Goal: Transaction & Acquisition: Purchase product/service

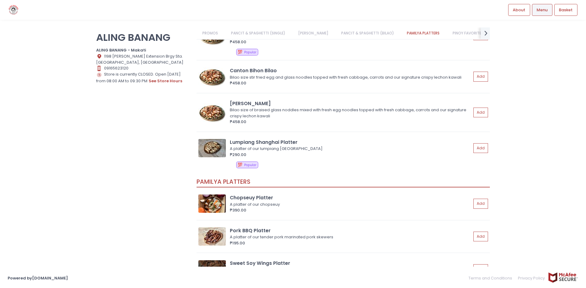
scroll to position [732, 0]
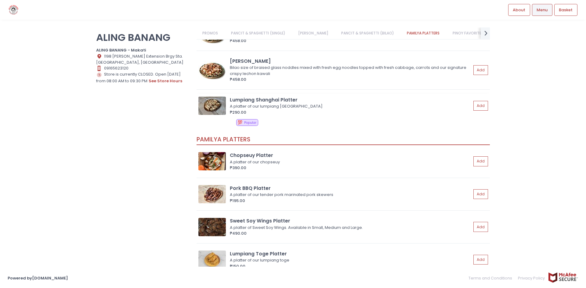
click at [209, 107] on img at bounding box center [211, 106] width 27 height 18
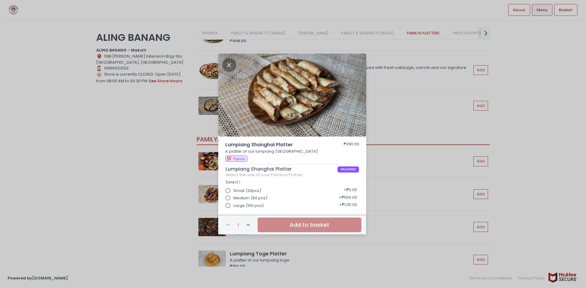
click at [149, 164] on div "Lumpiang Shanghai Platter ₱290.00 A platter of our lumpiang [GEOGRAPHIC_DATA] 💯…" at bounding box center [293, 144] width 586 height 288
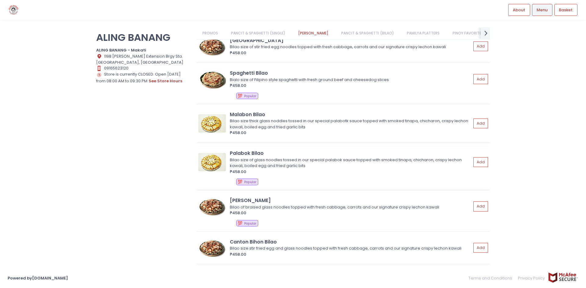
scroll to position [488, 0]
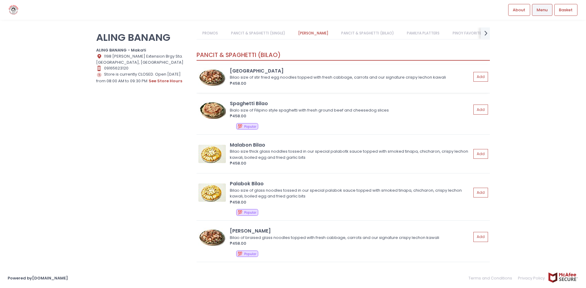
click at [250, 78] on div "Bilao size of stir fried egg noodles topped with fresh cabbage, carrots and our…" at bounding box center [350, 77] width 240 height 6
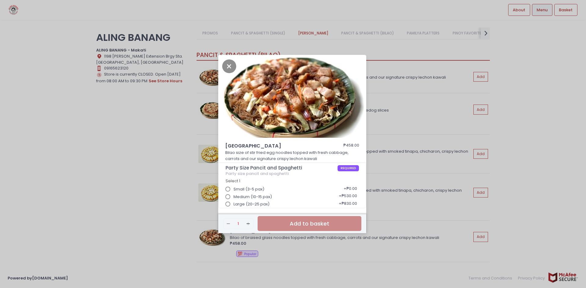
click at [258, 196] on span "Medium (10-15 pax)" at bounding box center [252, 197] width 38 height 6
click at [234, 196] on input "Medium (10-15 pax)" at bounding box center [228, 197] width 12 height 12
drag, startPoint x: 228, startPoint y: 62, endPoint x: 208, endPoint y: 74, distance: 23.1
click at [228, 62] on icon "Close" at bounding box center [229, 67] width 14 height 14
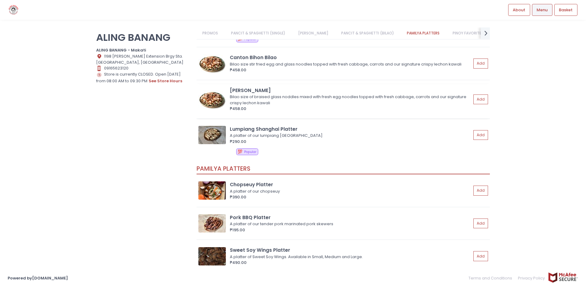
scroll to position [702, 0]
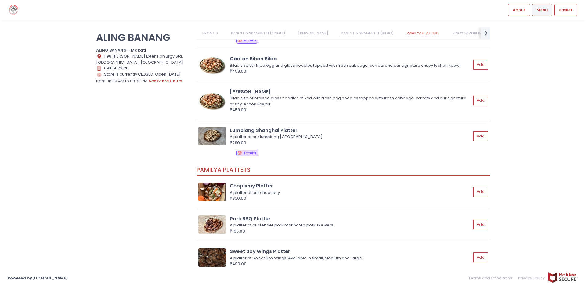
click at [253, 136] on div "A platter of our lumpiang [GEOGRAPHIC_DATA]" at bounding box center [350, 137] width 240 height 6
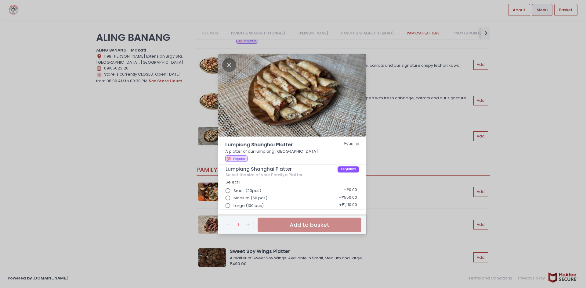
click at [231, 197] on input "Medium (60 pcs)" at bounding box center [228, 199] width 12 height 12
click at [230, 189] on input "Small (20pcs)" at bounding box center [228, 191] width 12 height 12
radio input "true"
radio input "false"
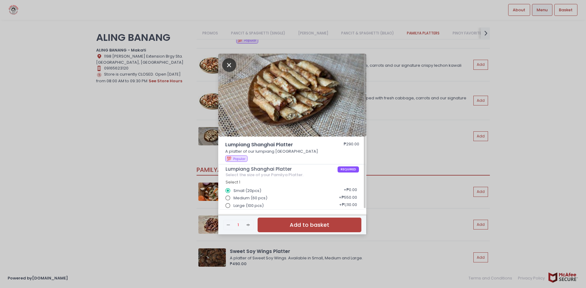
click at [228, 63] on icon "Close" at bounding box center [229, 65] width 14 height 14
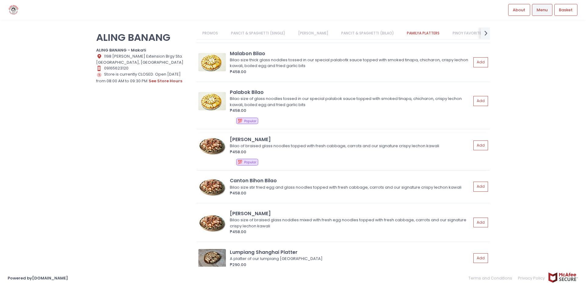
scroll to position [610, 0]
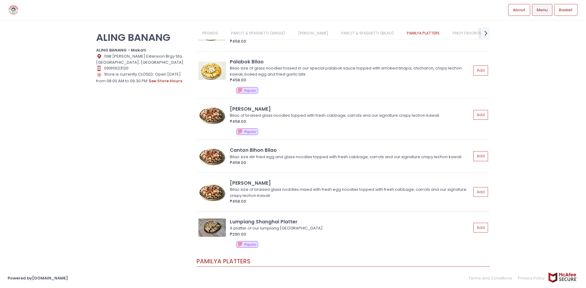
click at [294, 187] on div "Bilao size of braised glass noddles mixed with fresh egg noodles topped with fr…" at bounding box center [350, 193] width 240 height 12
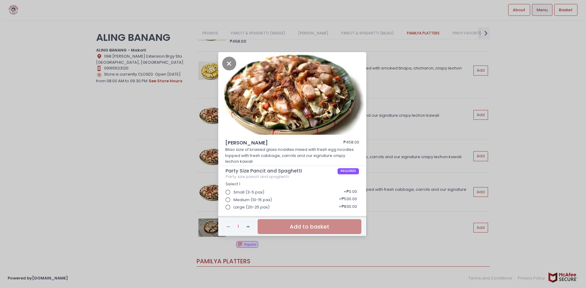
click at [231, 198] on input "Medium (10-15 pax)" at bounding box center [228, 200] width 12 height 12
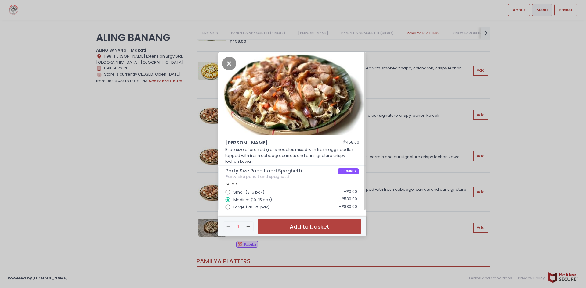
click at [148, 129] on div "[PERSON_NAME] Bilao ₱458.00 Bilao size of braised glass noddles mixed with fres…" at bounding box center [293, 144] width 586 height 288
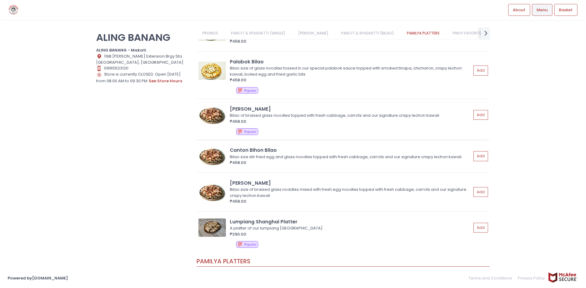
click at [217, 118] on img at bounding box center [211, 115] width 27 height 18
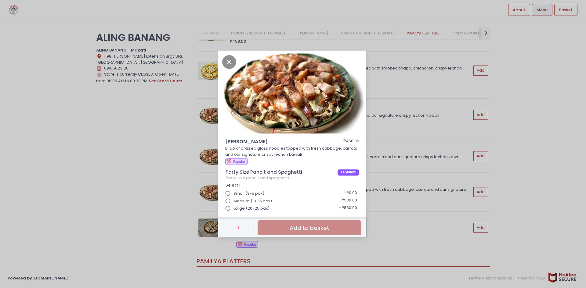
click at [180, 145] on div "Bihon Bilao ₱458.00 Bilao of braised glass noodles topped with fresh cabbage, c…" at bounding box center [293, 144] width 586 height 288
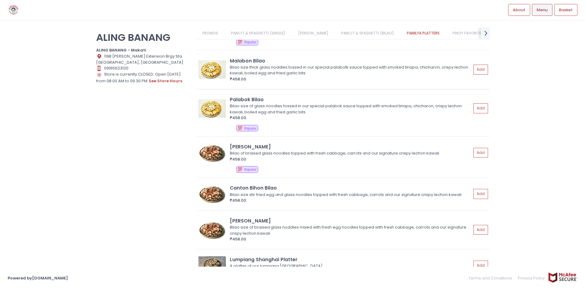
scroll to position [519, 0]
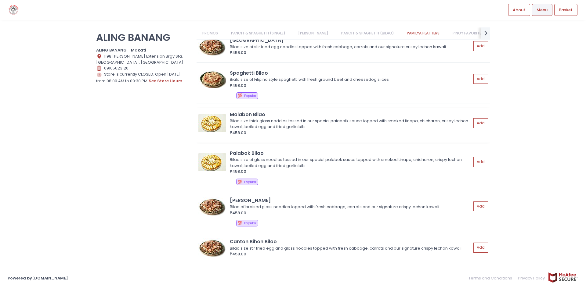
click at [216, 122] on img at bounding box center [211, 123] width 27 height 18
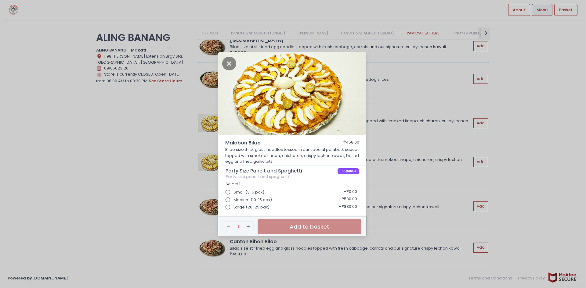
click at [229, 200] on input "Medium (10-15 pax)" at bounding box center [228, 200] width 12 height 12
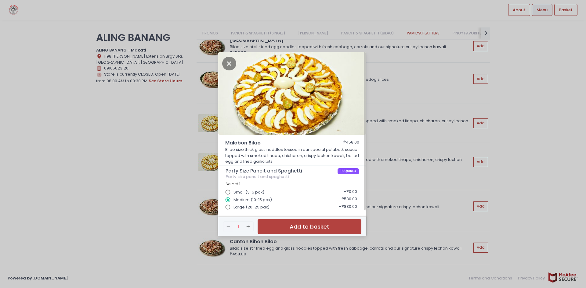
click at [184, 186] on div "Malabon Bilao ₱458.00 Bilao size thick glass noddles tossed in our special pala…" at bounding box center [293, 144] width 586 height 288
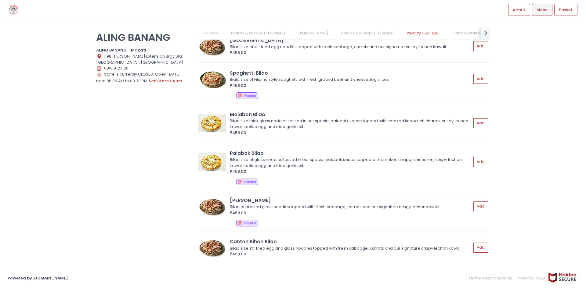
click at [213, 206] on img at bounding box center [211, 206] width 27 height 18
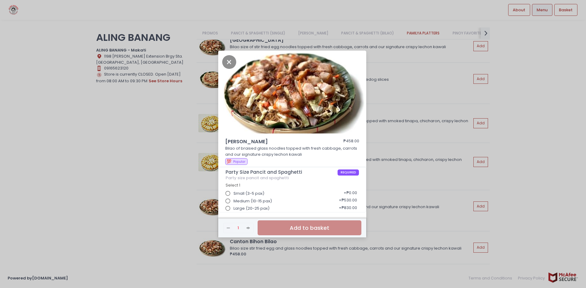
click at [187, 214] on div "Bihon Bilao ₱458.00 Bilao of braised glass noodles topped with fresh cabbage, c…" at bounding box center [293, 144] width 586 height 288
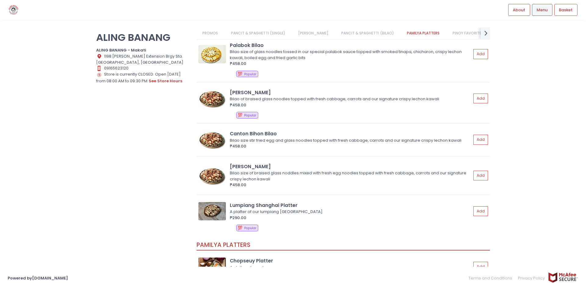
scroll to position [641, 0]
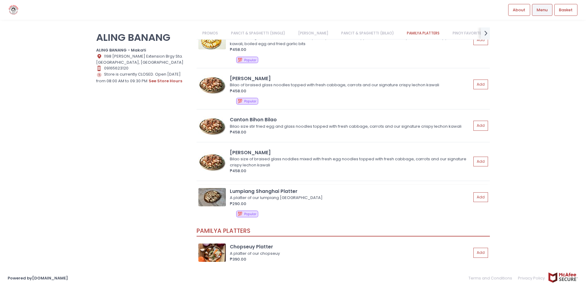
click at [213, 207] on img at bounding box center [211, 197] width 27 height 18
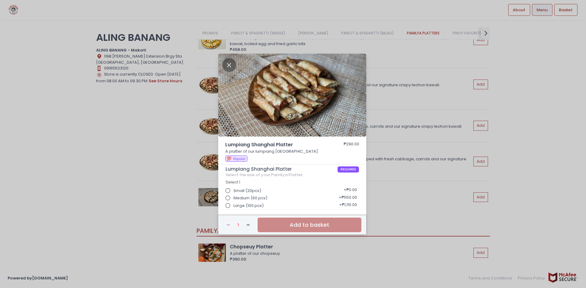
click at [161, 188] on div "Lumpiang Shanghai Platter ₱290.00 A platter of our lumpiang [GEOGRAPHIC_DATA] 💯…" at bounding box center [293, 144] width 586 height 288
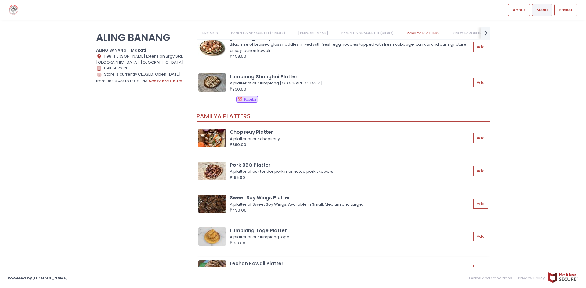
scroll to position [824, 0]
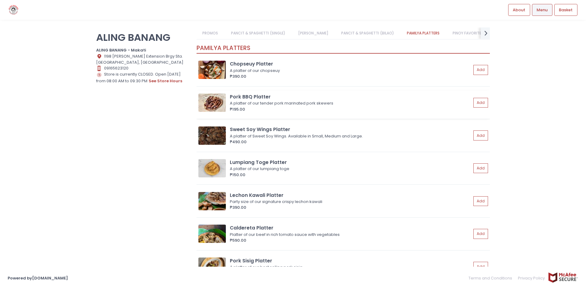
click at [253, 103] on div "A platter of our tender pork marinated pork skewers" at bounding box center [350, 103] width 240 height 6
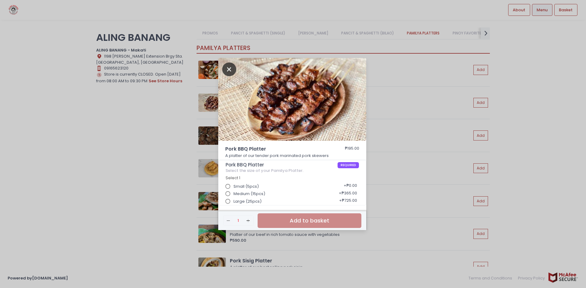
click at [230, 67] on icon "Close" at bounding box center [229, 70] width 14 height 14
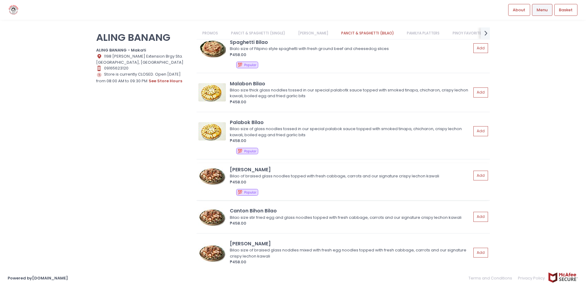
scroll to position [549, 0]
click at [216, 94] on img at bounding box center [211, 93] width 27 height 18
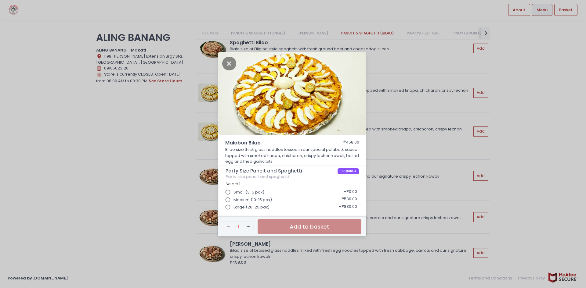
click at [251, 198] on span "Medium (10-15 pax)" at bounding box center [252, 200] width 38 height 6
click at [234, 198] on input "Medium (10-15 pax)" at bounding box center [228, 200] width 12 height 12
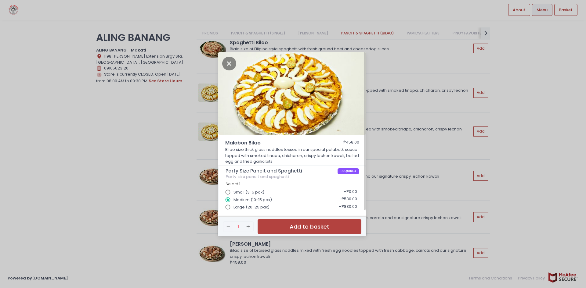
click at [141, 127] on div "Malabon Bilao ₱458.00 Bilao size thick glass noddles tossed in our special pala…" at bounding box center [293, 144] width 586 height 288
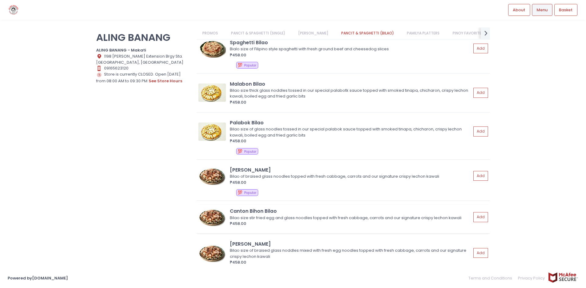
scroll to position [580, 0]
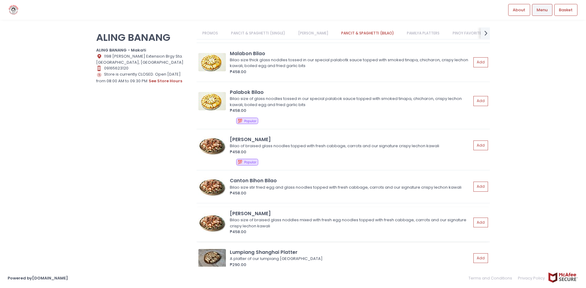
click at [222, 225] on img at bounding box center [211, 223] width 27 height 18
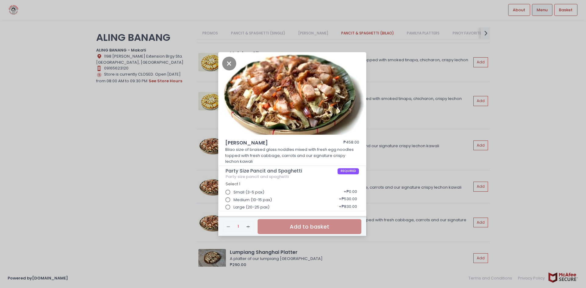
click at [230, 200] on input "Medium (10-15 pax)" at bounding box center [228, 200] width 12 height 12
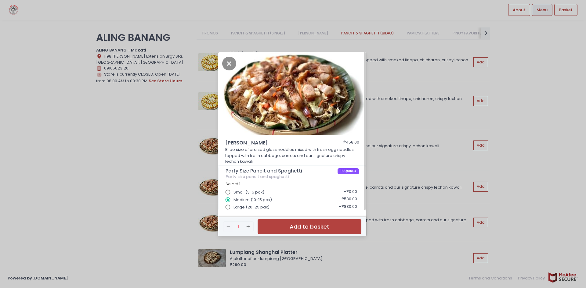
drag, startPoint x: 158, startPoint y: 166, endPoint x: 214, endPoint y: 201, distance: 65.1
click at [159, 168] on div "[PERSON_NAME] Bilao ₱458.00 Bilao size of braised glass noddles mixed with fres…" at bounding box center [293, 144] width 586 height 288
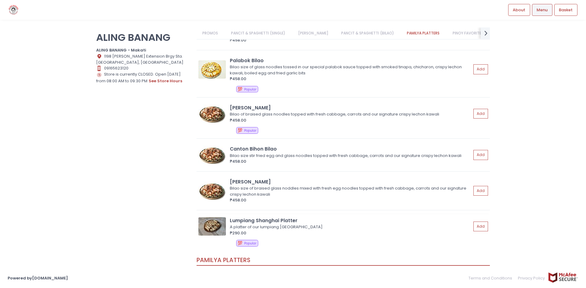
scroll to position [671, 0]
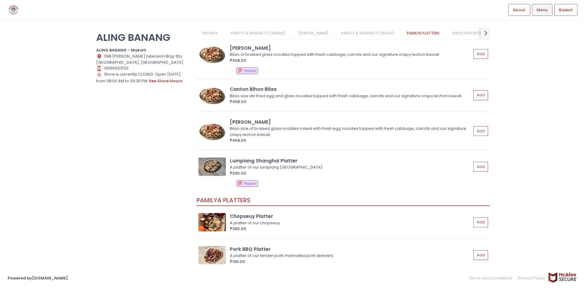
click at [241, 164] on div "A platter of our lumpiang [GEOGRAPHIC_DATA]" at bounding box center [350, 167] width 240 height 6
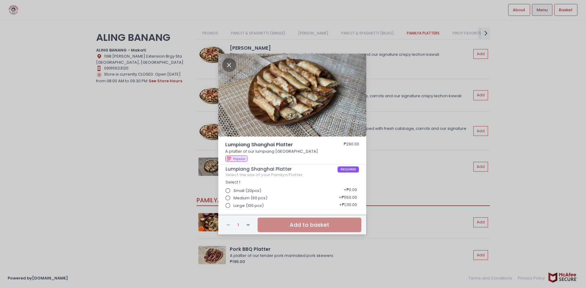
click at [175, 128] on div "Lumpiang Shanghai Platter ₱290.00 A platter of our lumpiang [GEOGRAPHIC_DATA] 💯…" at bounding box center [293, 144] width 586 height 288
